Goal: Use online tool/utility: Utilize a website feature to perform a specific function

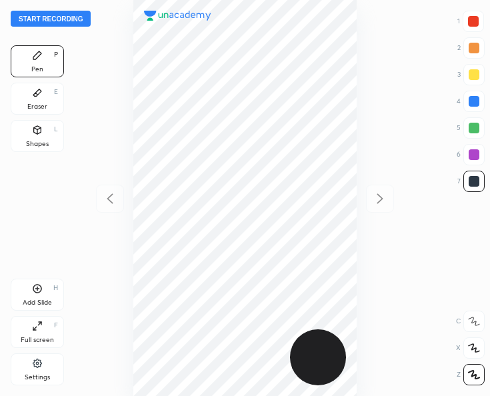
scroll to position [396, 277]
click at [39, 22] on button "Start recording" at bounding box center [51, 19] width 80 height 16
click at [56, 127] on div "L" at bounding box center [56, 129] width 4 height 7
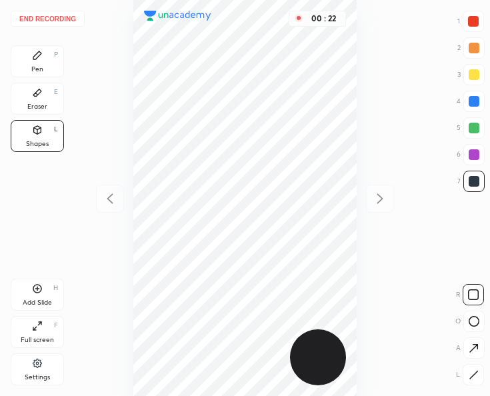
click at [43, 57] on div "Pen P" at bounding box center [37, 61] width 53 height 32
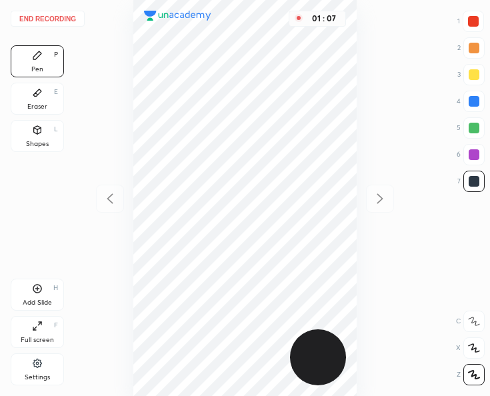
click at [40, 287] on icon at bounding box center [37, 289] width 9 height 9
click at [67, 17] on button "End recording" at bounding box center [48, 19] width 74 height 16
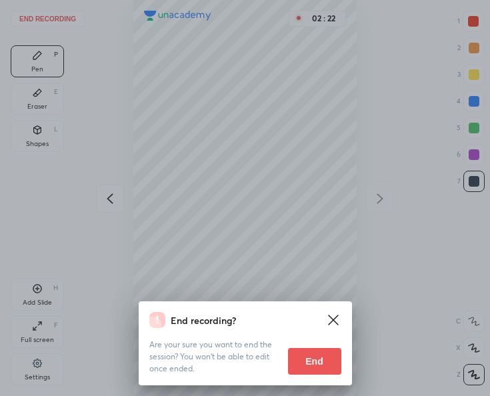
click at [307, 357] on button "End" at bounding box center [314, 361] width 53 height 27
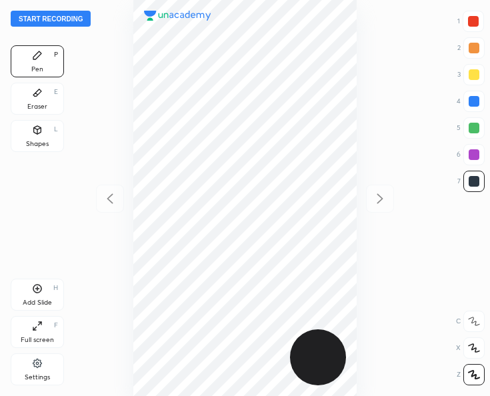
scroll to position [396, 277]
